Goal: Task Accomplishment & Management: Manage account settings

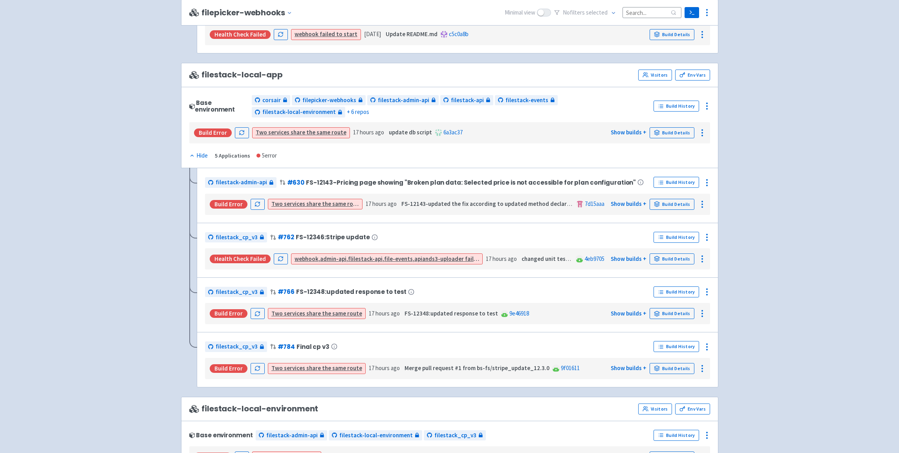
scroll to position [516, 0]
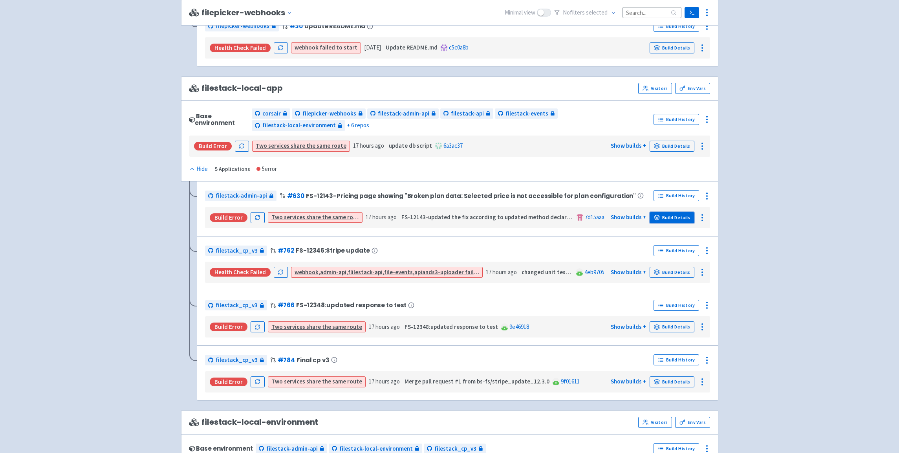
click at [672, 220] on link "Build Details" at bounding box center [672, 217] width 45 height 11
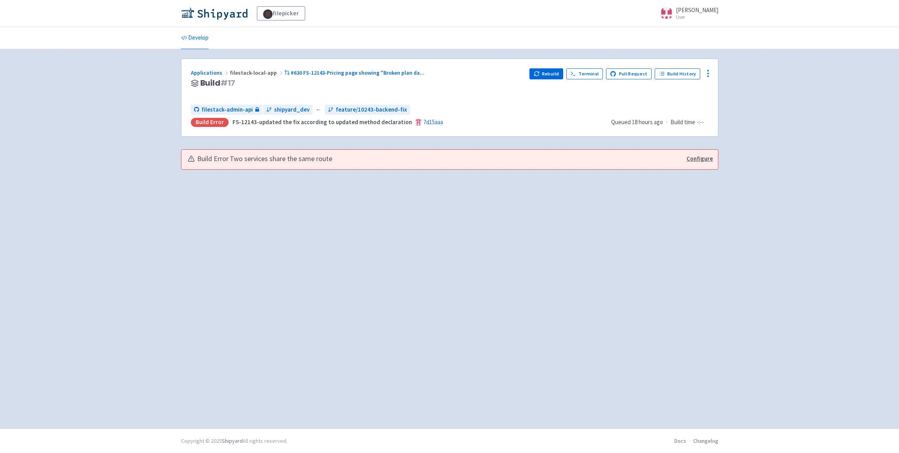
click at [710, 158] on link "Configure" at bounding box center [700, 158] width 26 height 9
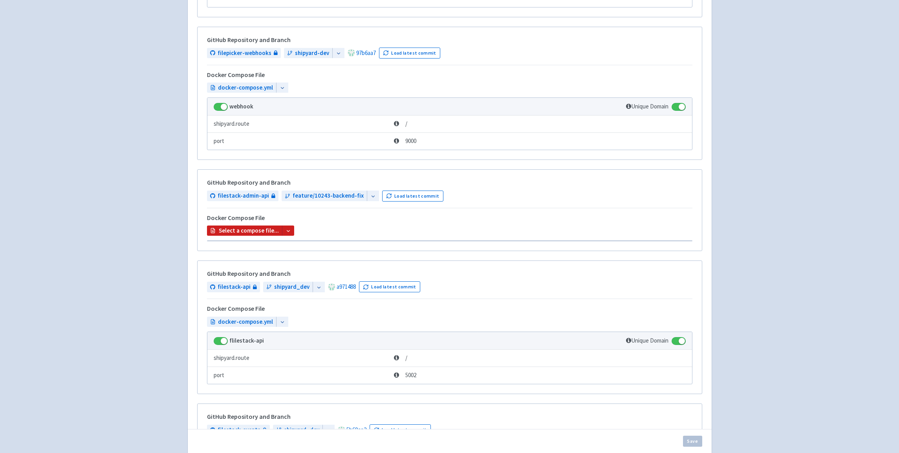
scroll to position [381, 0]
click at [680, 108] on span at bounding box center [679, 108] width 14 height 8
click at [677, 108] on input "checkbox" at bounding box center [674, 105] width 5 height 5
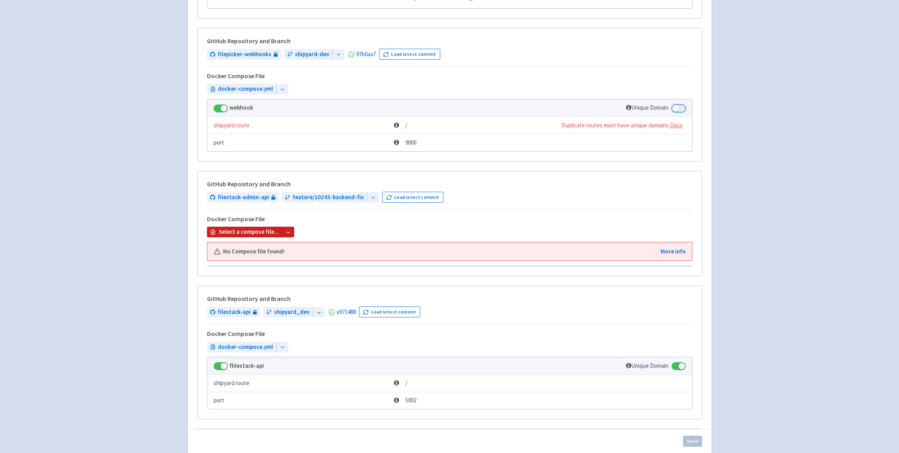
scroll to position [382, 0]
click at [679, 109] on span at bounding box center [679, 108] width 14 height 8
click at [677, 108] on input "checkbox" at bounding box center [674, 105] width 5 height 5
checkbox input "true"
click at [264, 234] on b "Select a compose file..." at bounding box center [249, 231] width 60 height 9
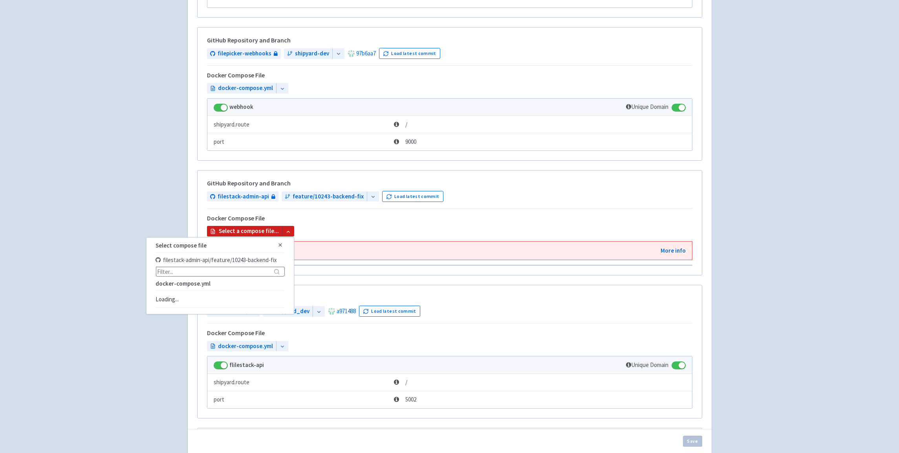
click at [203, 281] on strong "docker-compose.yml" at bounding box center [183, 283] width 55 height 7
click at [201, 286] on strong "docker-compose.yml" at bounding box center [183, 283] width 55 height 7
click at [188, 285] on strong "docker-compose.yml" at bounding box center [183, 283] width 55 height 7
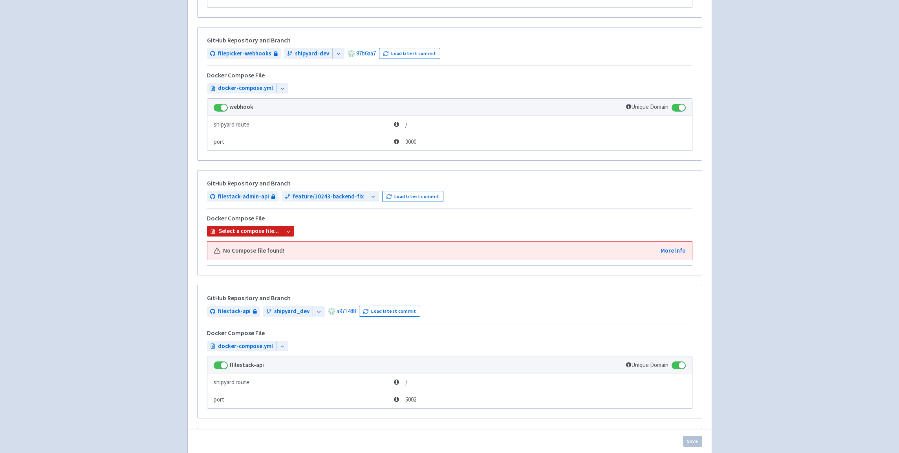
click at [371, 198] on icon at bounding box center [374, 197] width 6 height 6
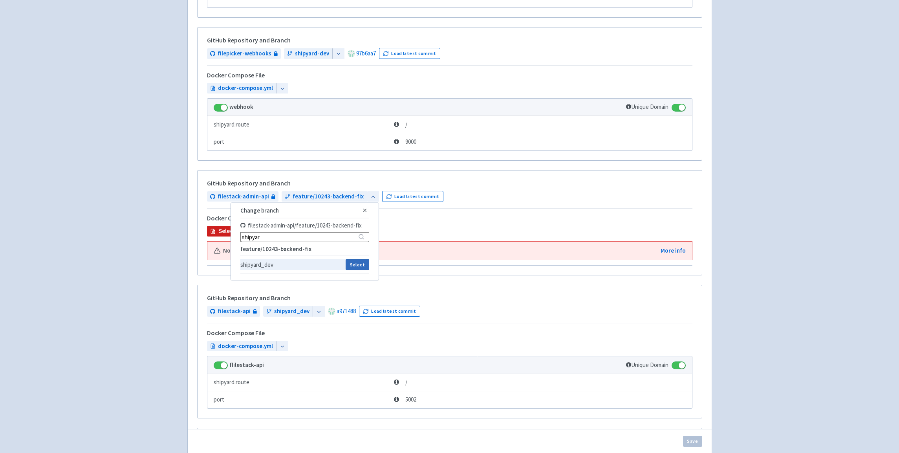
type input "shipyar"
click at [347, 266] on button "Select" at bounding box center [357, 264] width 23 height 11
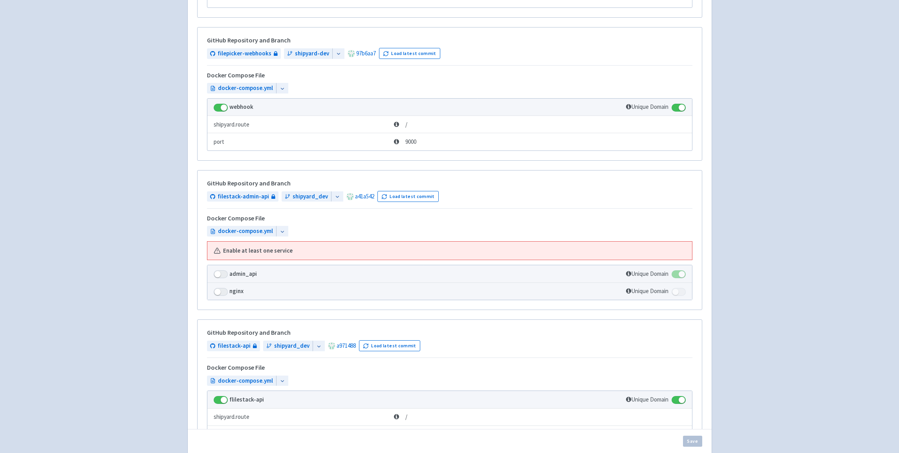
click at [222, 276] on span at bounding box center [221, 274] width 14 height 8
click at [219, 275] on input "checkbox" at bounding box center [216, 272] width 5 height 5
checkbox input "true"
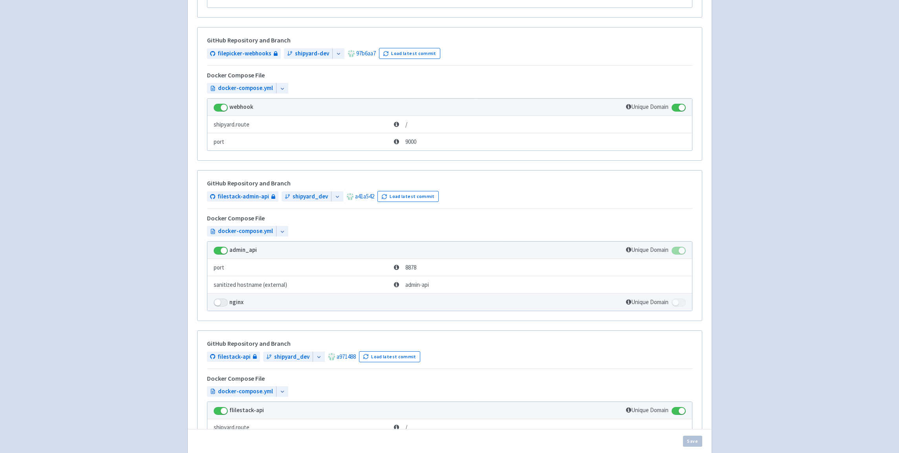
click at [221, 302] on span at bounding box center [221, 303] width 14 height 8
click at [219, 302] on input "checkbox" at bounding box center [216, 300] width 5 height 5
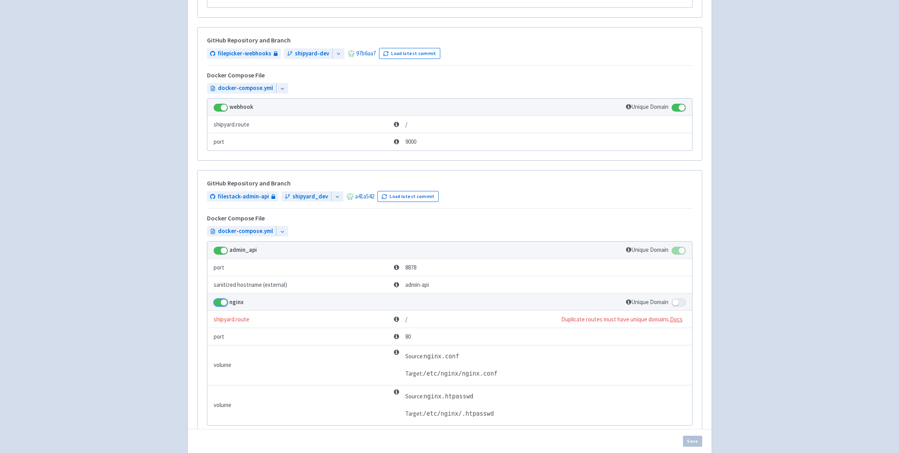
scroll to position [387, 0]
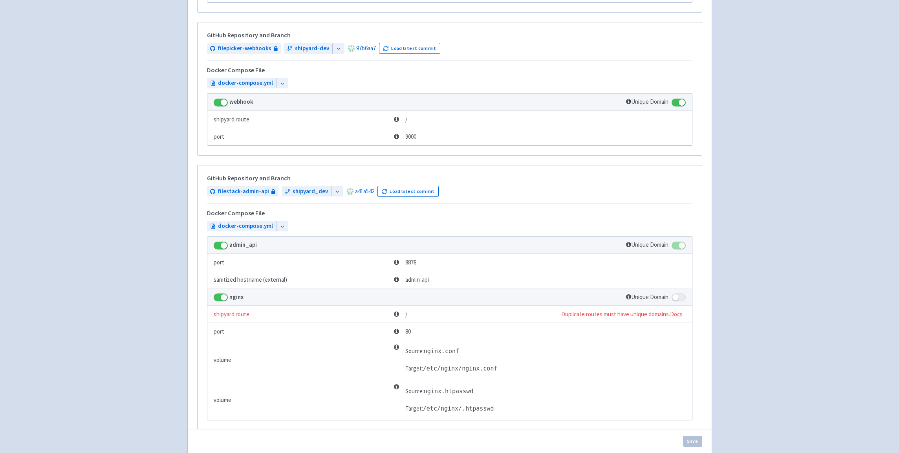
click at [218, 297] on span at bounding box center [221, 298] width 14 height 8
click at [218, 297] on input "checkbox" at bounding box center [216, 295] width 5 height 5
checkbox input "false"
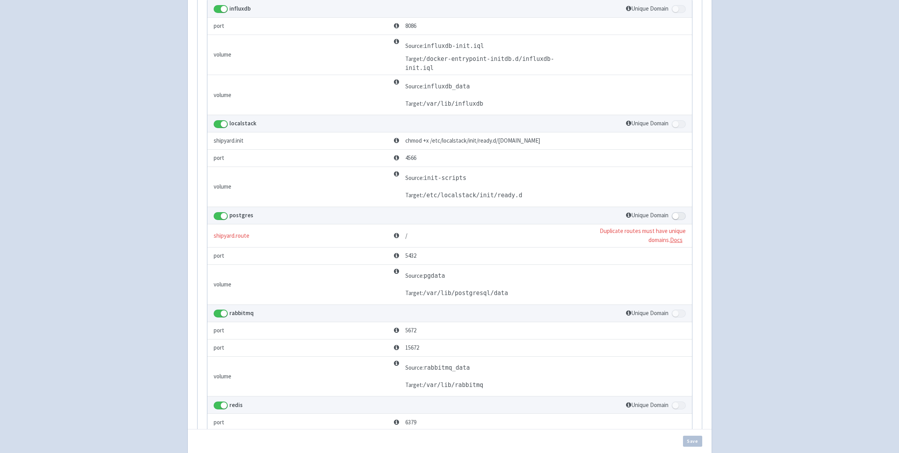
scroll to position [1083, 0]
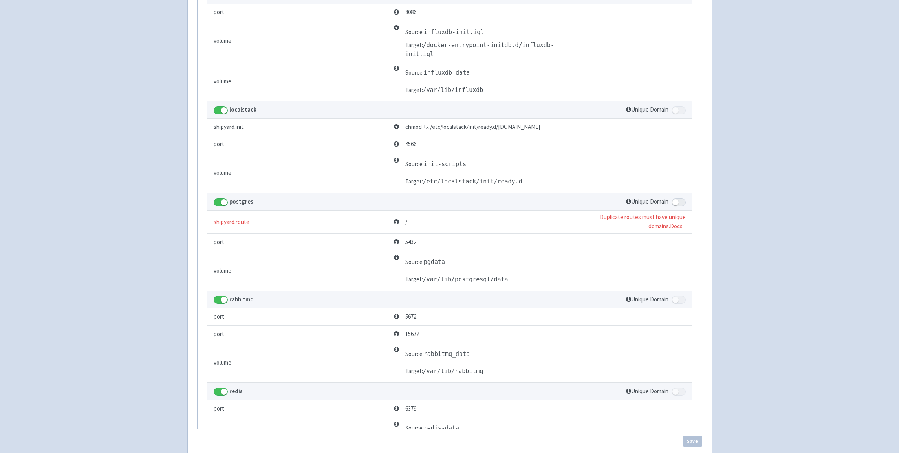
click at [681, 203] on span at bounding box center [679, 202] width 14 height 8
click at [677, 202] on input "checkbox" at bounding box center [674, 199] width 5 height 5
checkbox input "true"
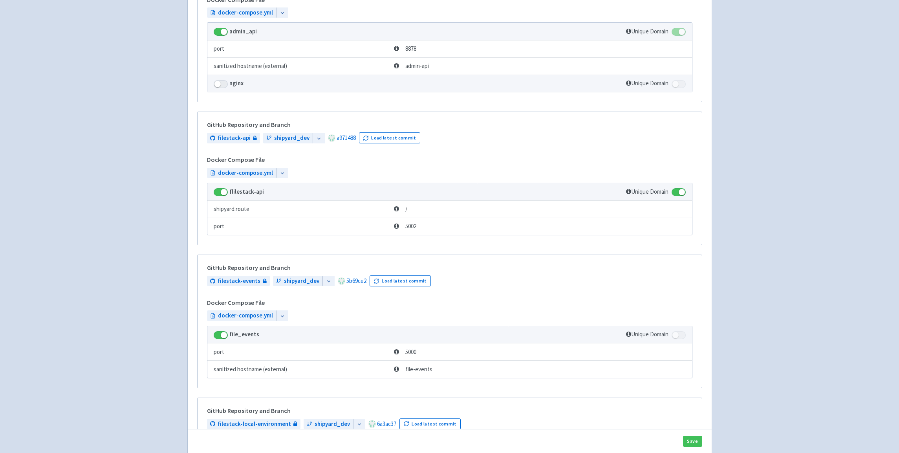
scroll to position [2303, 0]
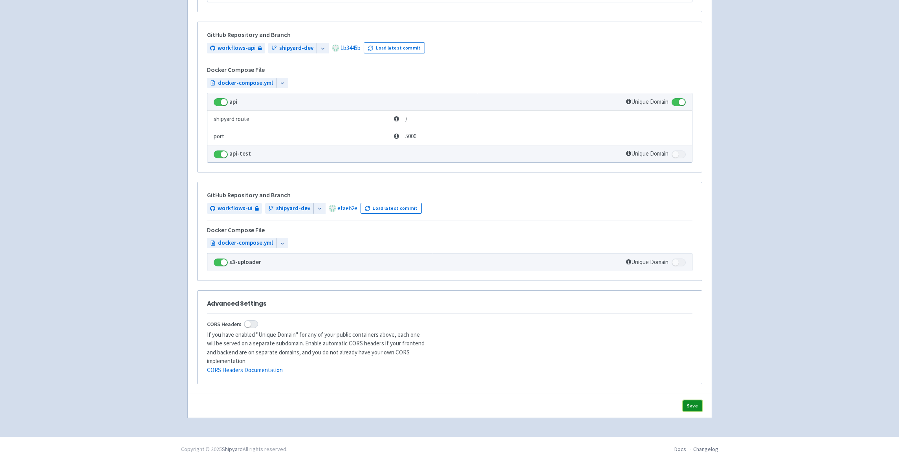
click at [693, 400] on button "Save" at bounding box center [692, 405] width 19 height 11
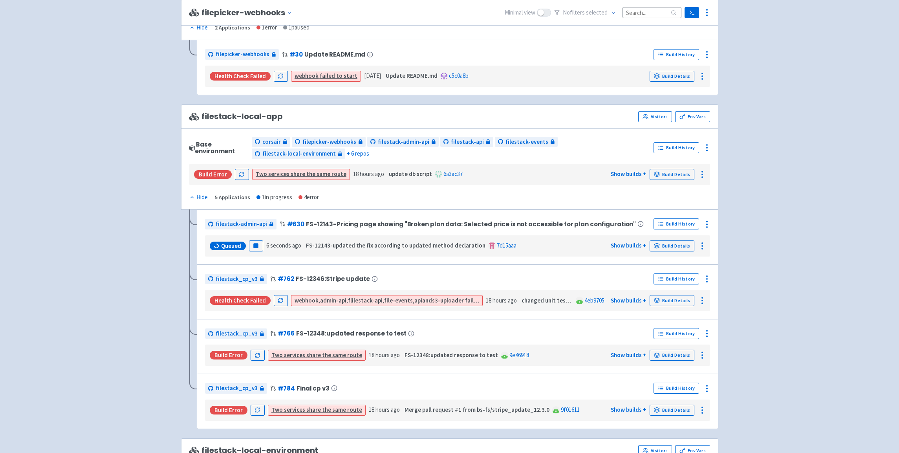
scroll to position [488, 0]
click at [684, 244] on link "Build Details" at bounding box center [672, 245] width 45 height 11
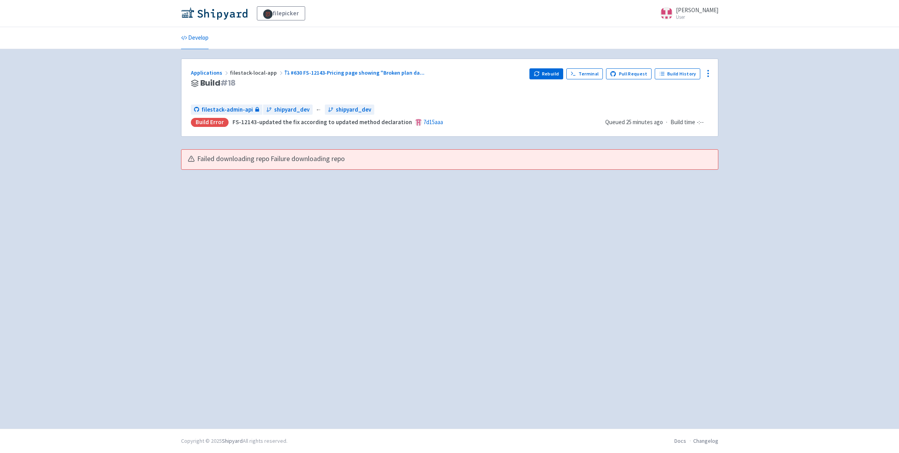
click at [322, 159] on span "Failure downloading repo" at bounding box center [308, 158] width 74 height 9
click at [555, 73] on button "Rebuild" at bounding box center [547, 73] width 34 height 11
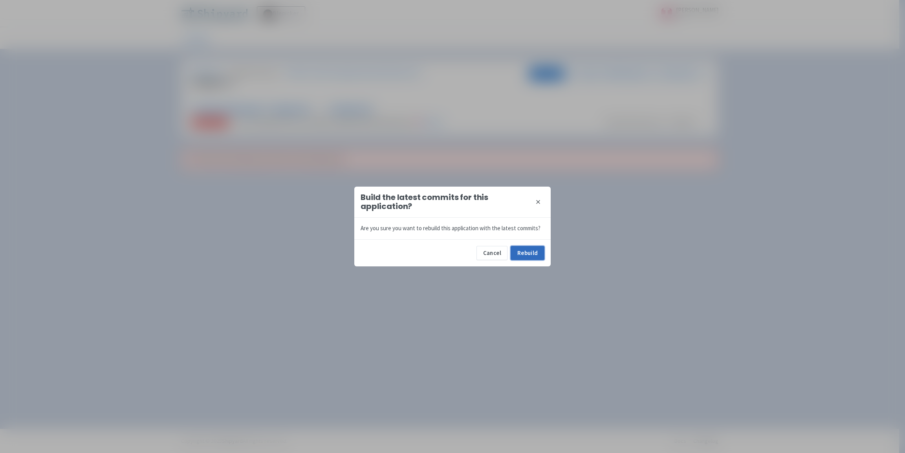
click at [532, 248] on button "Rebuild" at bounding box center [528, 253] width 34 height 14
